Goal: Task Accomplishment & Management: Complete application form

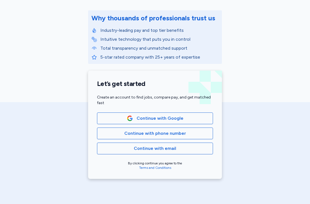
scroll to position [69, 0]
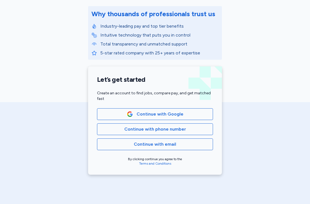
click at [179, 132] on span "Continue with phone number" at bounding box center [155, 129] width 62 height 7
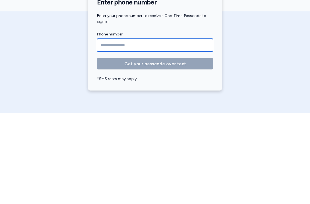
type input "**********"
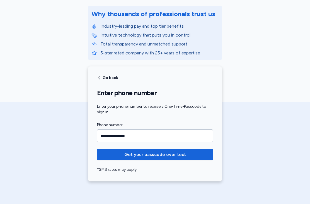
click at [178, 154] on span "Get your passcode over text" at bounding box center [155, 154] width 62 height 7
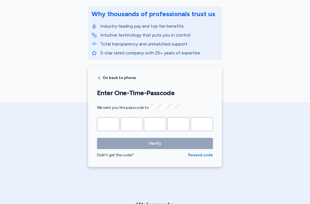
click at [113, 127] on input "Please enter OTP character 1" at bounding box center [108, 124] width 22 height 14
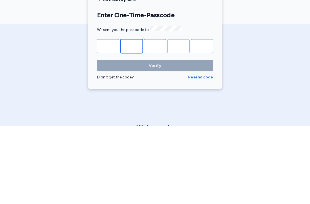
type input "*"
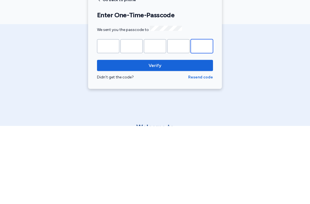
click at [155, 138] on button "Verify" at bounding box center [155, 143] width 116 height 11
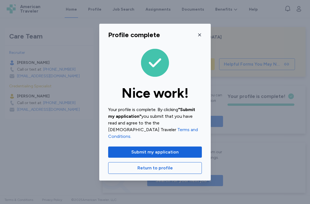
click at [201, 36] on button "button" at bounding box center [199, 34] width 4 height 9
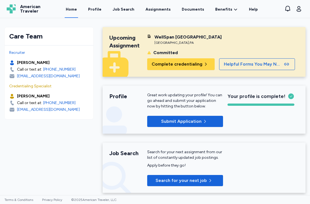
click at [157, 64] on span "Complete credentialing" at bounding box center [177, 64] width 51 height 7
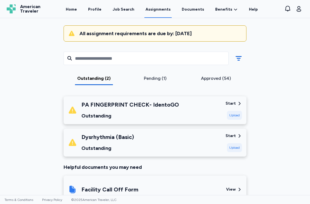
scroll to position [52, 0]
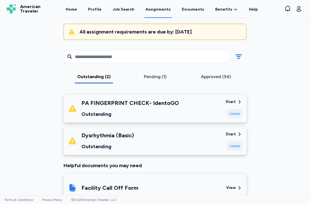
click at [151, 133] on div "Dysrhythmia (Basic) Outstanding" at bounding box center [144, 140] width 153 height 19
click at [174, 138] on div "Dysrhythmia (Basic) Outstanding" at bounding box center [144, 140] width 153 height 19
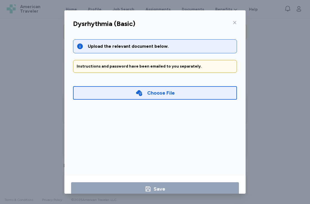
click at [235, 20] on icon at bounding box center [234, 22] width 4 height 4
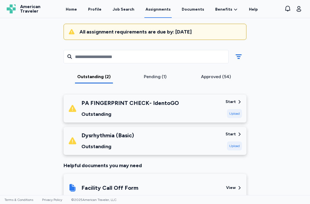
click at [160, 75] on div "Pending (1)" at bounding box center [155, 76] width 57 height 7
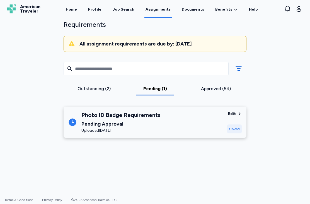
click at [94, 85] on div "Outstanding (2)" at bounding box center [94, 90] width 61 height 10
